Goal: Navigation & Orientation: Find specific page/section

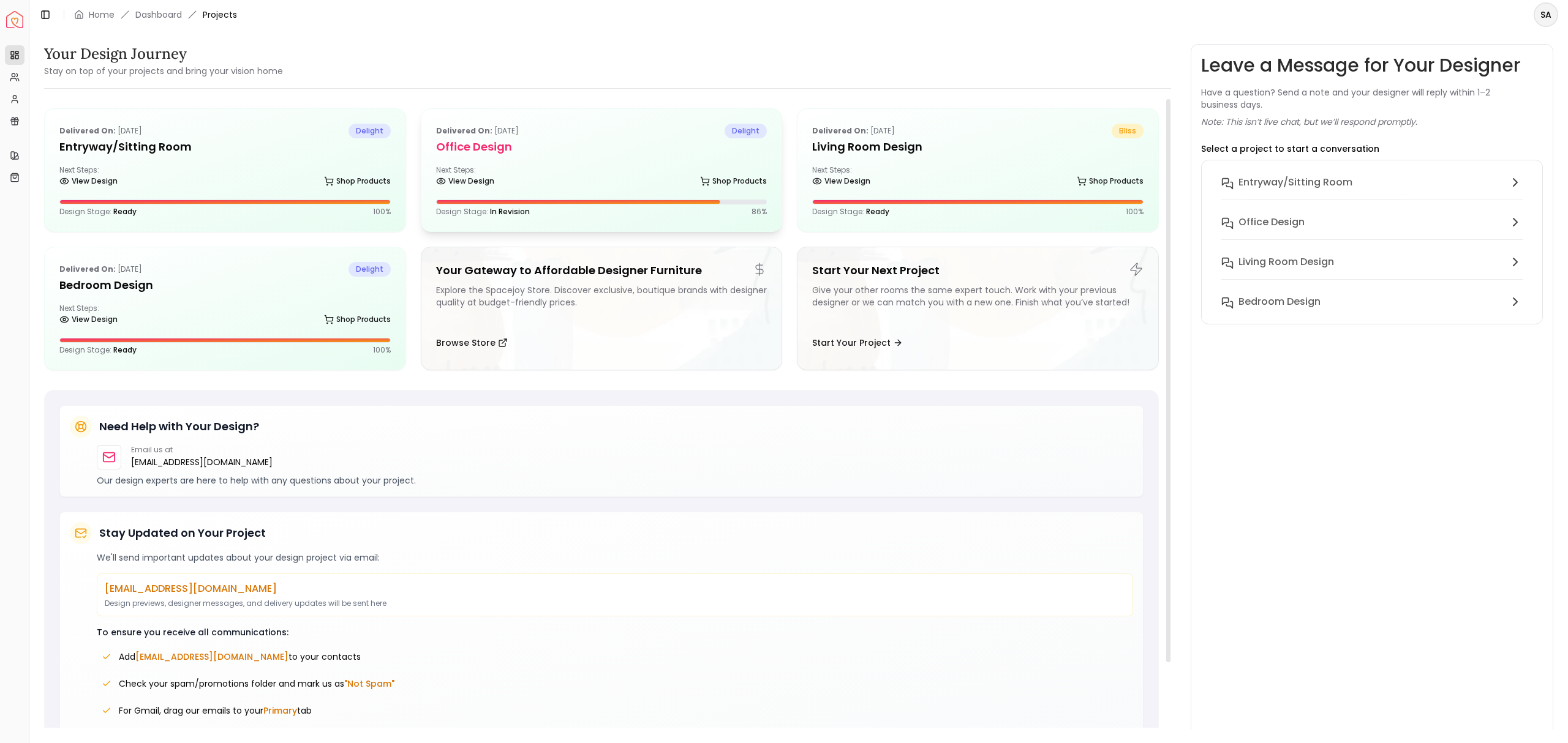
click at [601, 184] on div "View Design Shop Products" at bounding box center [602, 183] width 331 height 12
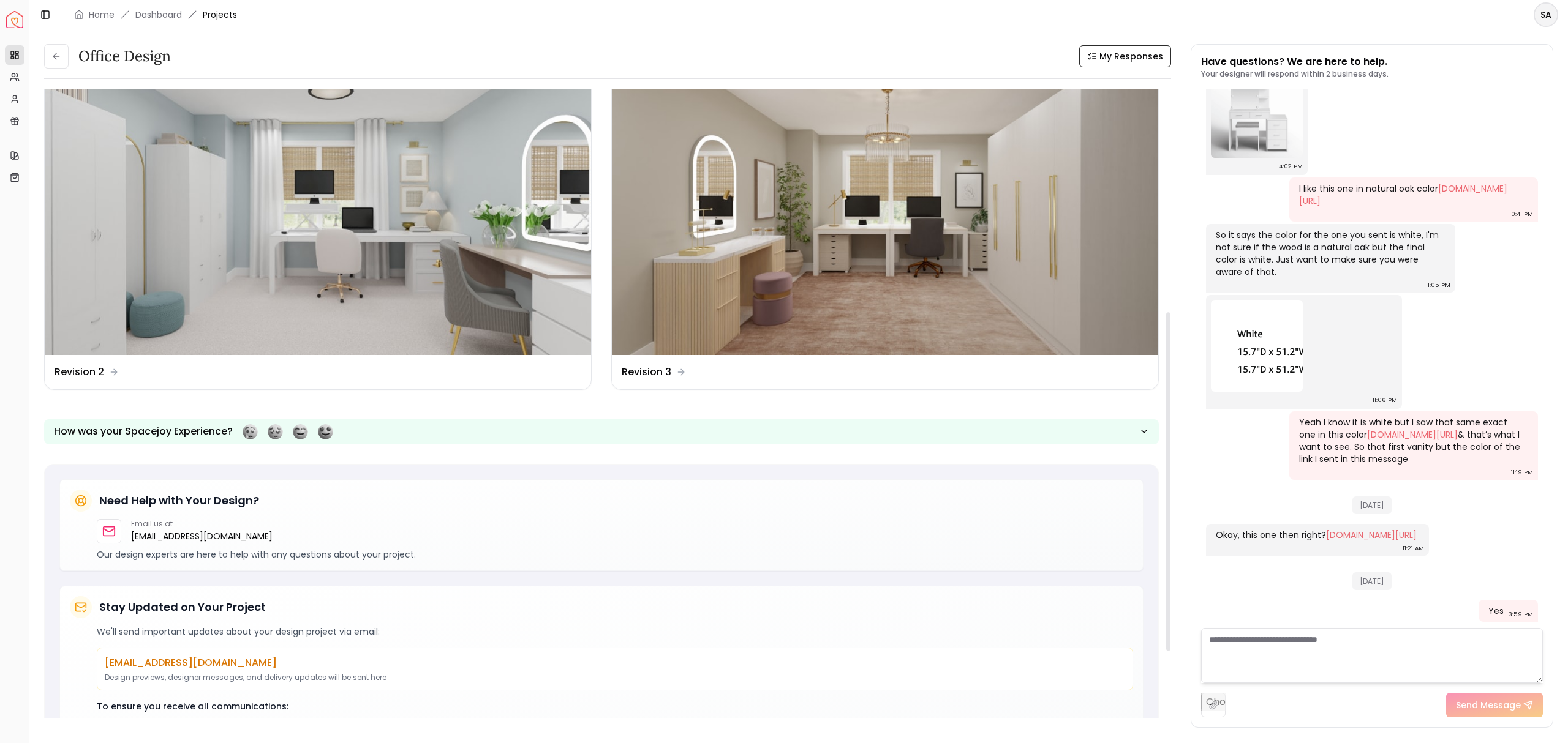
scroll to position [415, 0]
click at [843, 250] on img at bounding box center [885, 201] width 546 height 308
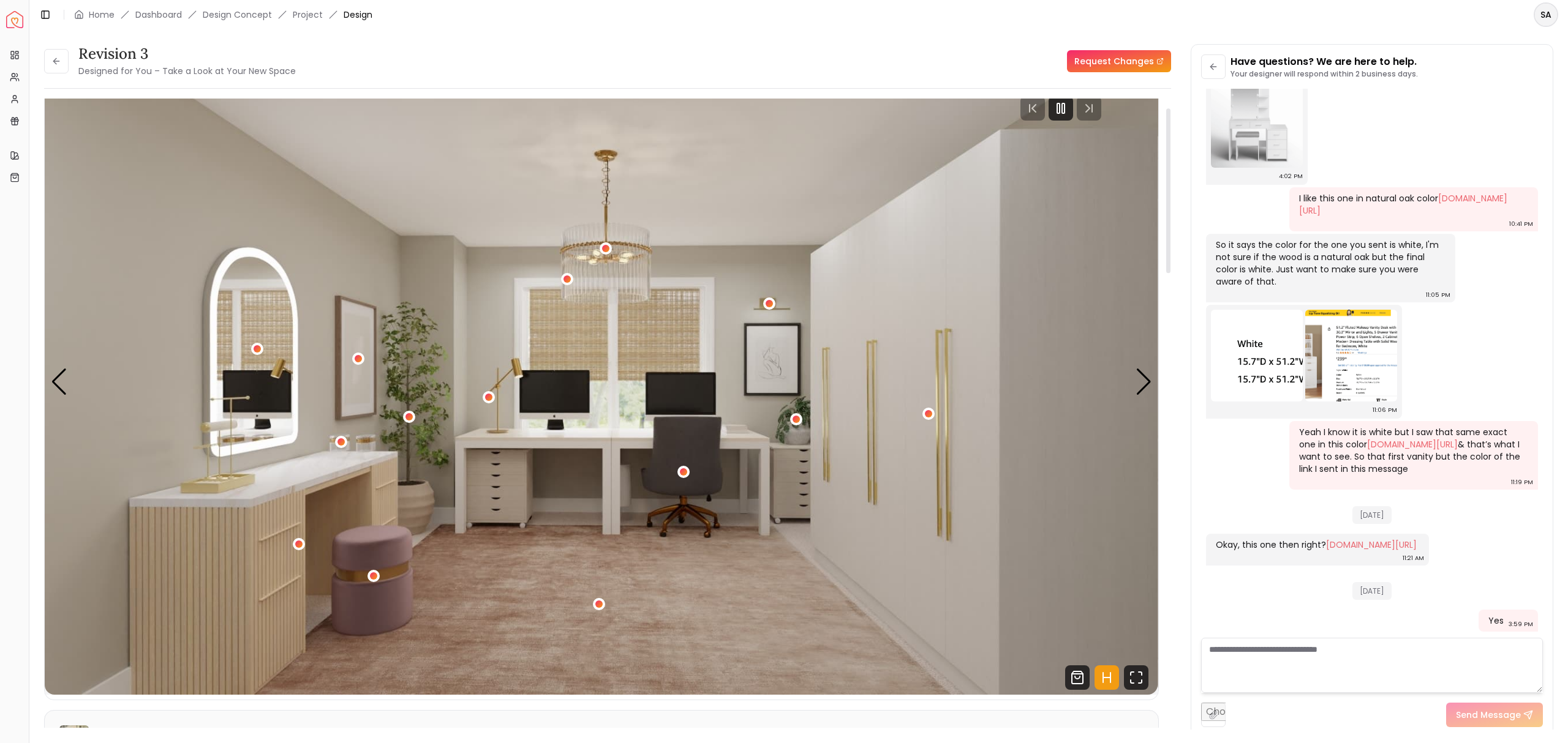
scroll to position [35, 0]
click at [1068, 109] on icon "Pause" at bounding box center [1060, 108] width 14 height 14
click at [1150, 393] on div "Next slide" at bounding box center [1144, 381] width 17 height 27
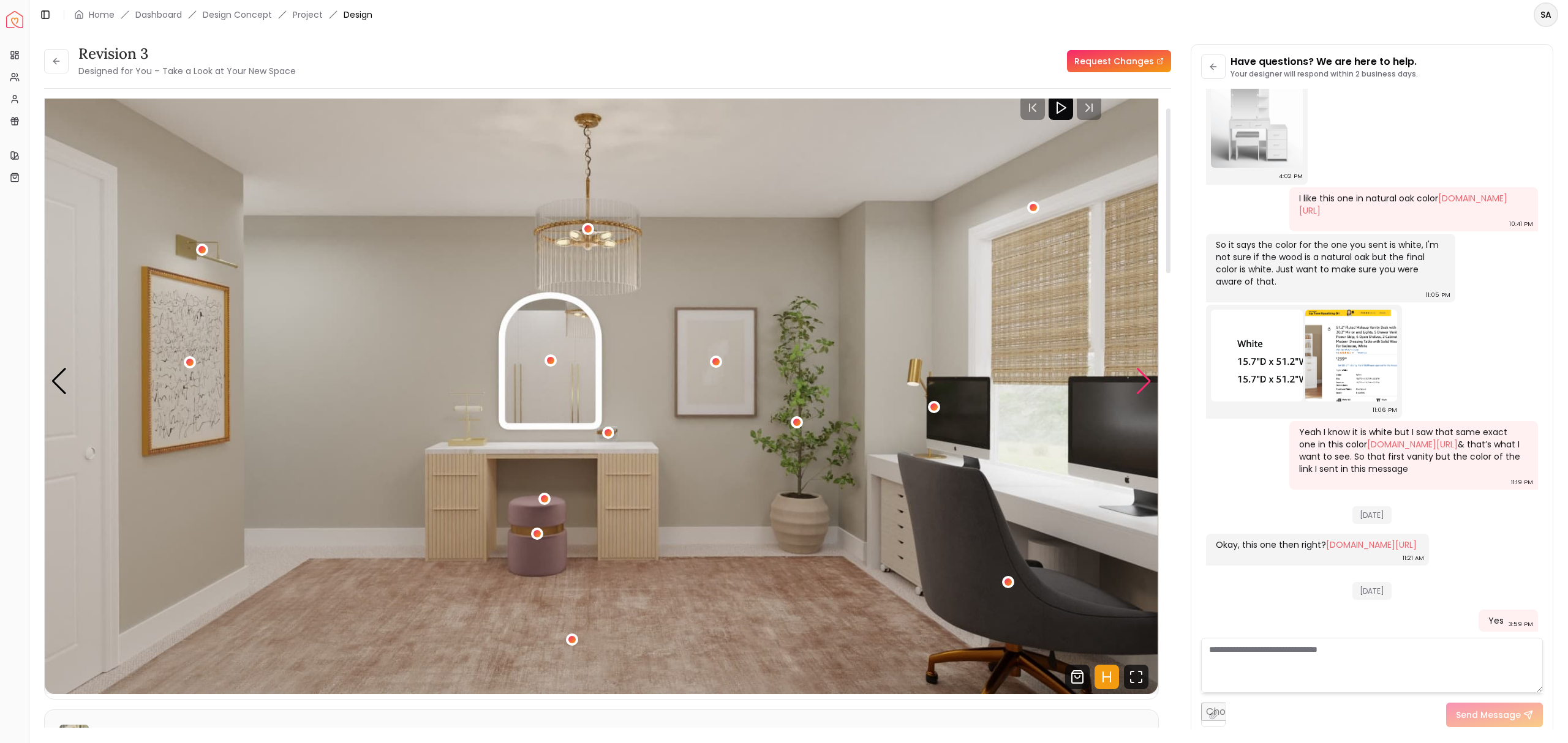
click at [1150, 393] on div "Next slide" at bounding box center [1144, 381] width 17 height 27
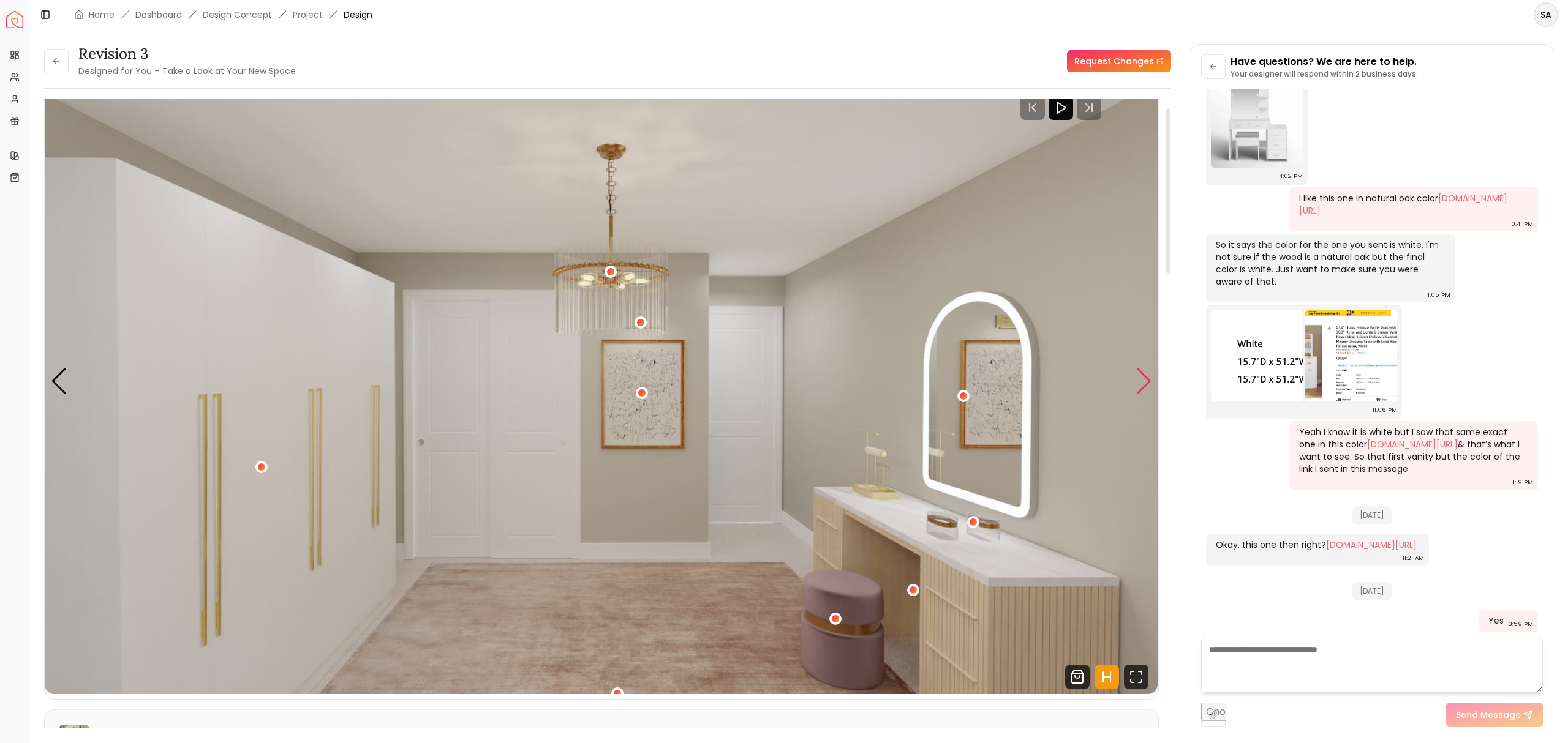
click at [1150, 393] on div "Next slide" at bounding box center [1144, 381] width 17 height 27
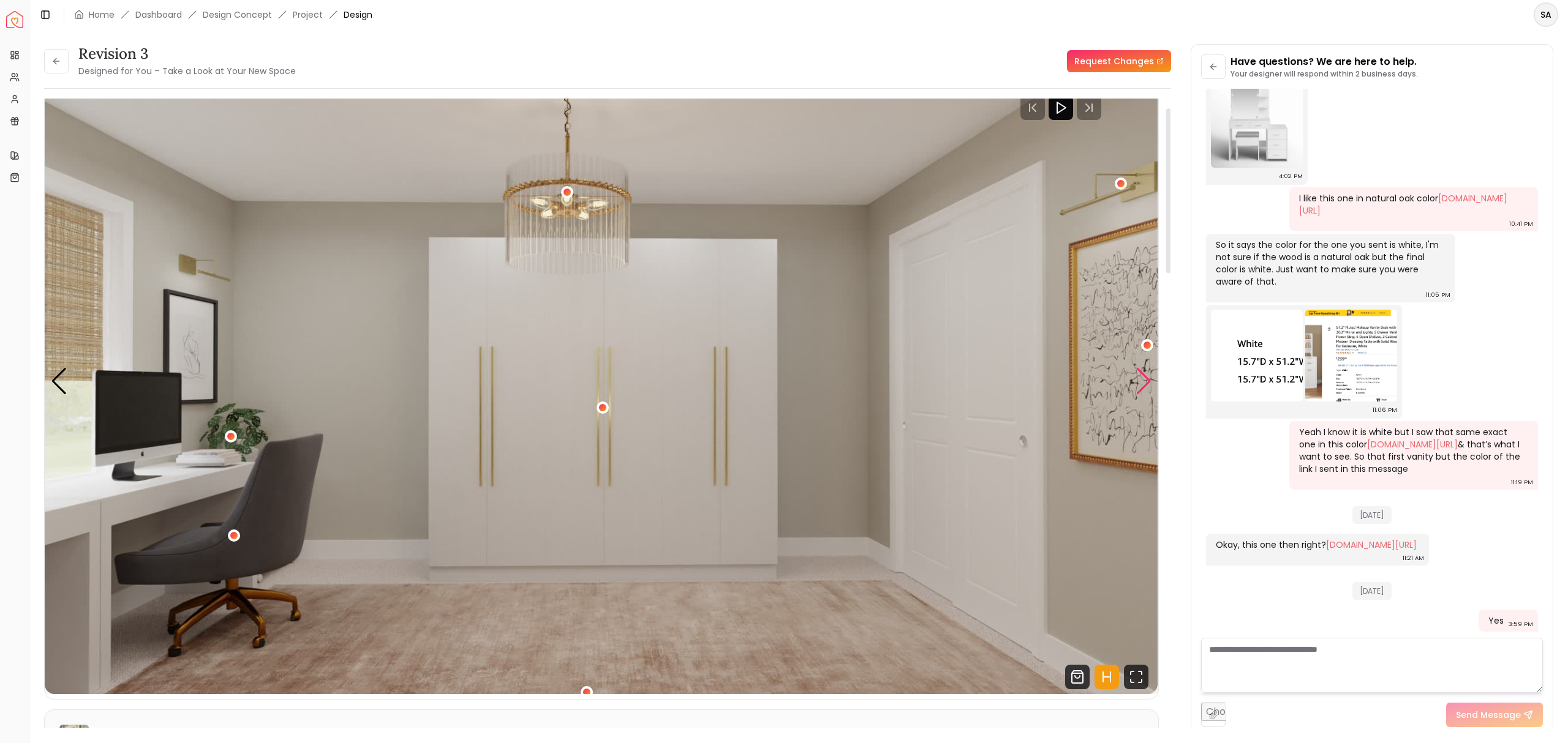
click at [1150, 393] on div "Next slide" at bounding box center [1144, 381] width 17 height 27
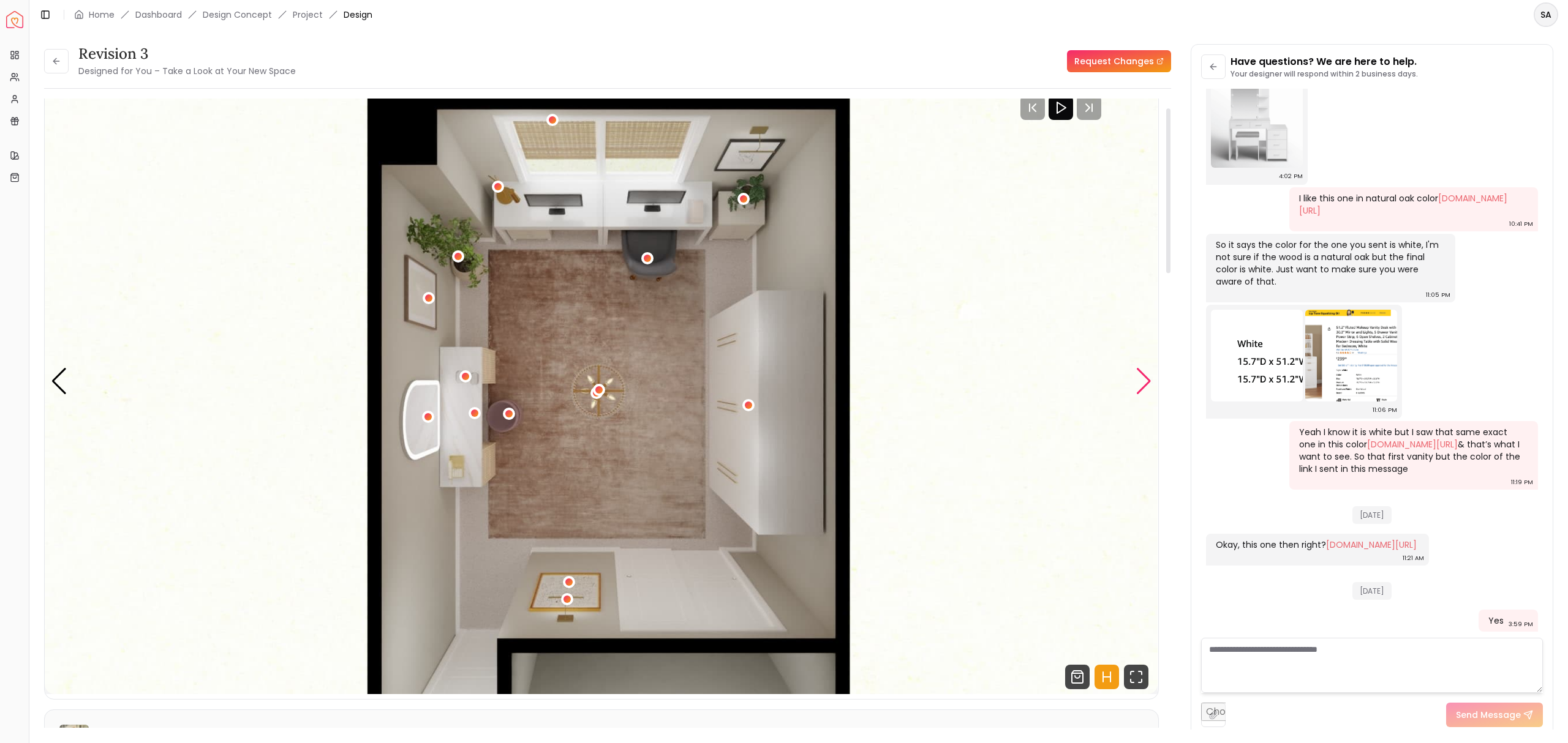
click at [1150, 393] on div "Next slide" at bounding box center [1144, 381] width 17 height 27
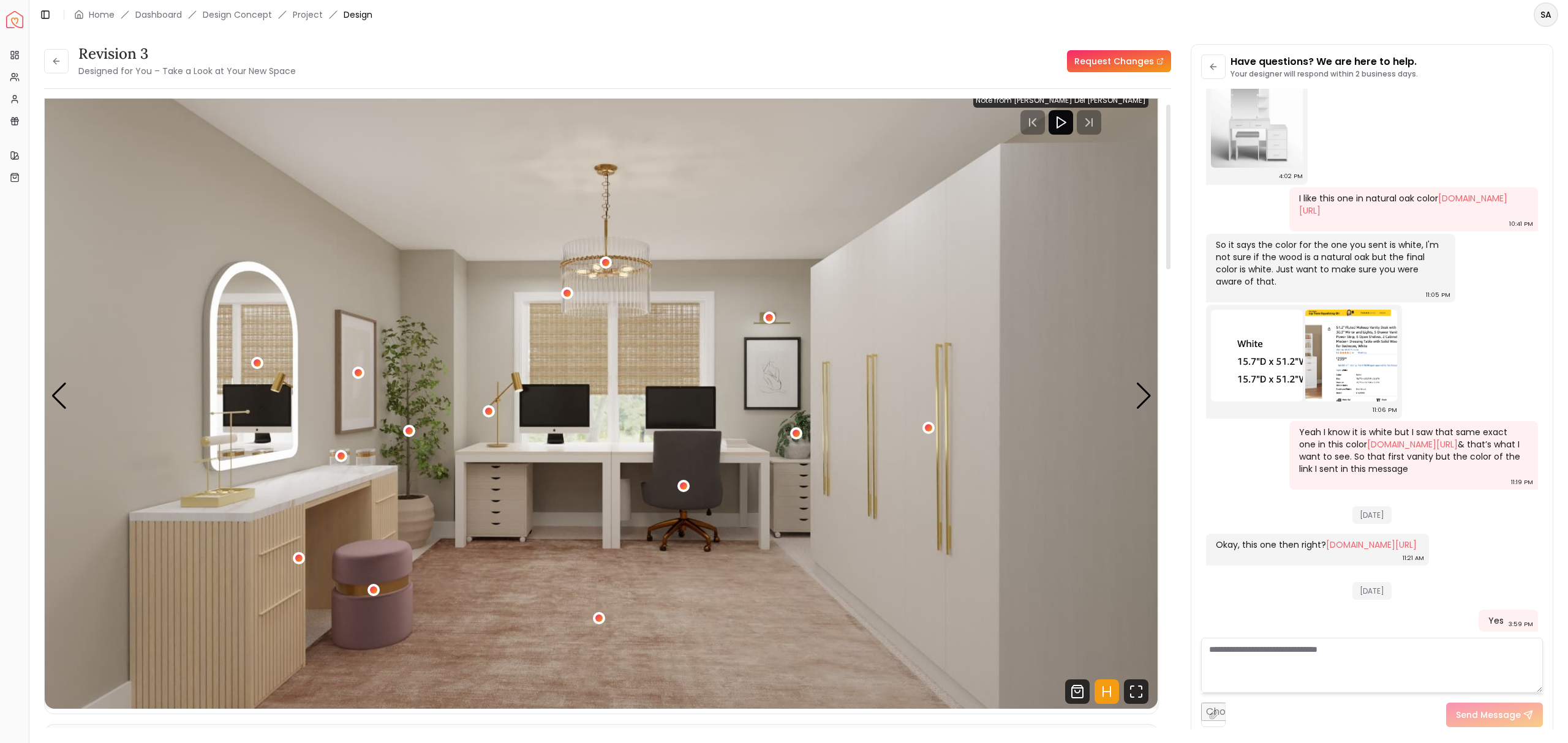
scroll to position [0, 0]
